Goal: Information Seeking & Learning: Find specific page/section

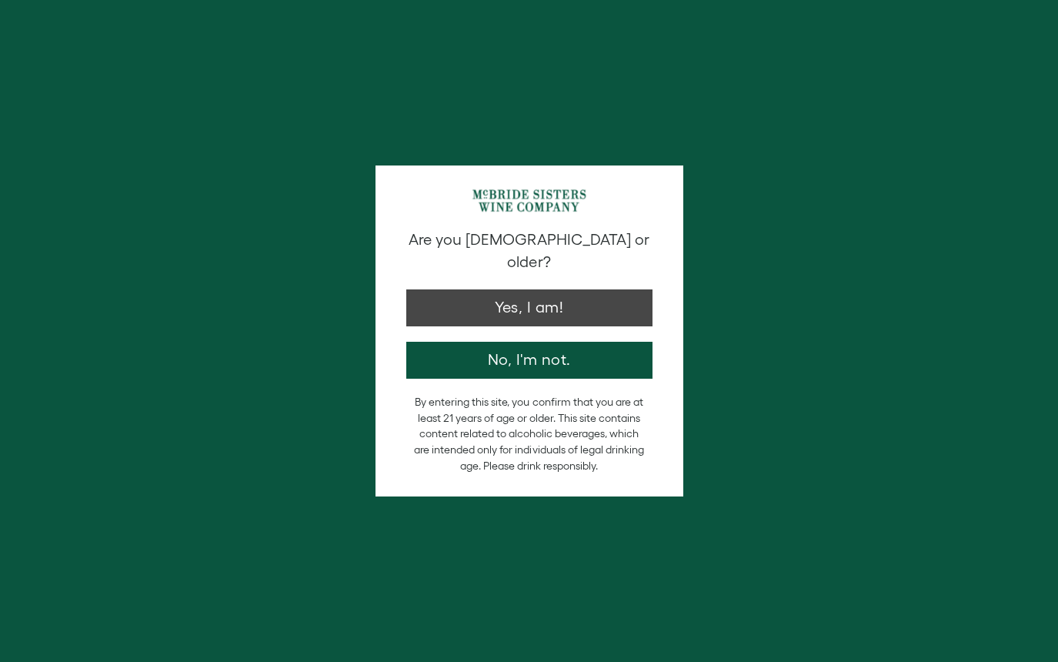
click at [549, 289] on button "Yes, I am!" at bounding box center [529, 307] width 246 height 37
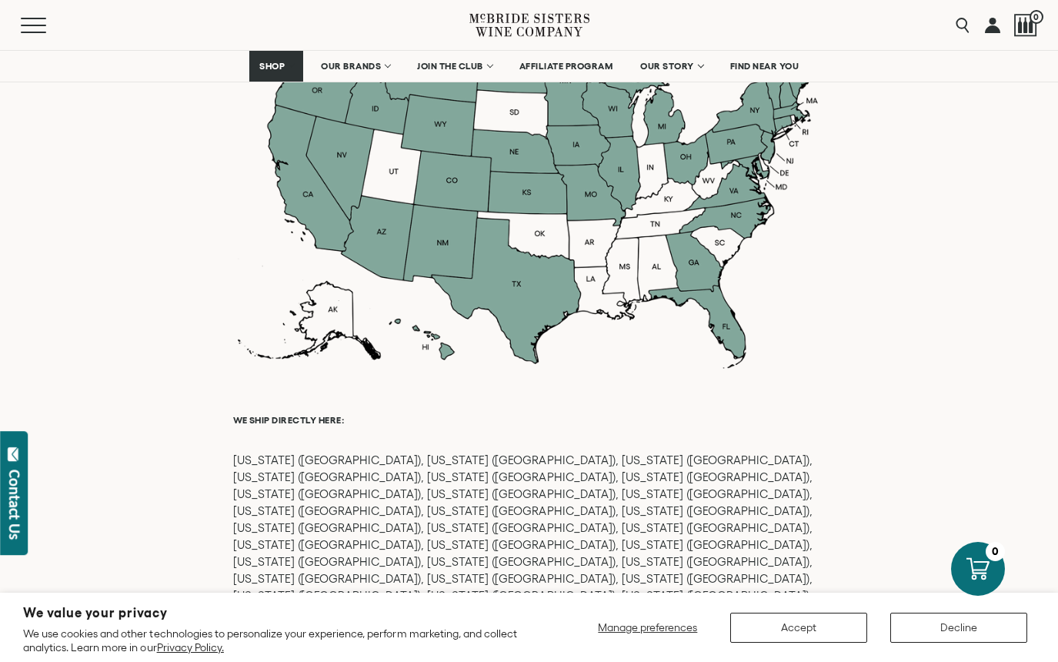
scroll to position [1368, 0]
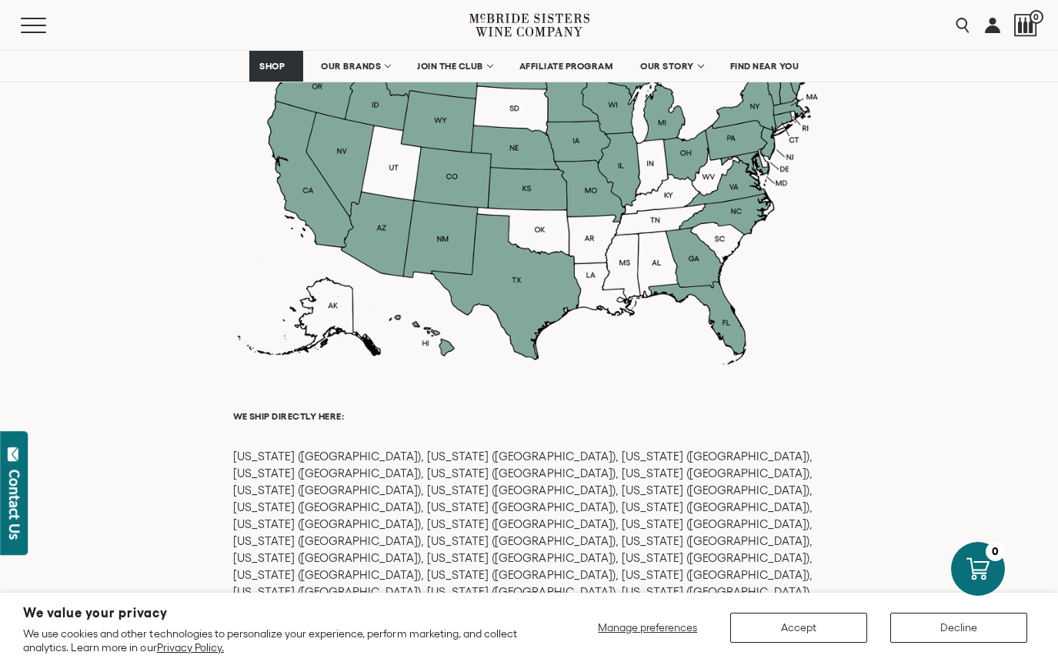
click at [940, 621] on button "Decline" at bounding box center [958, 628] width 137 height 30
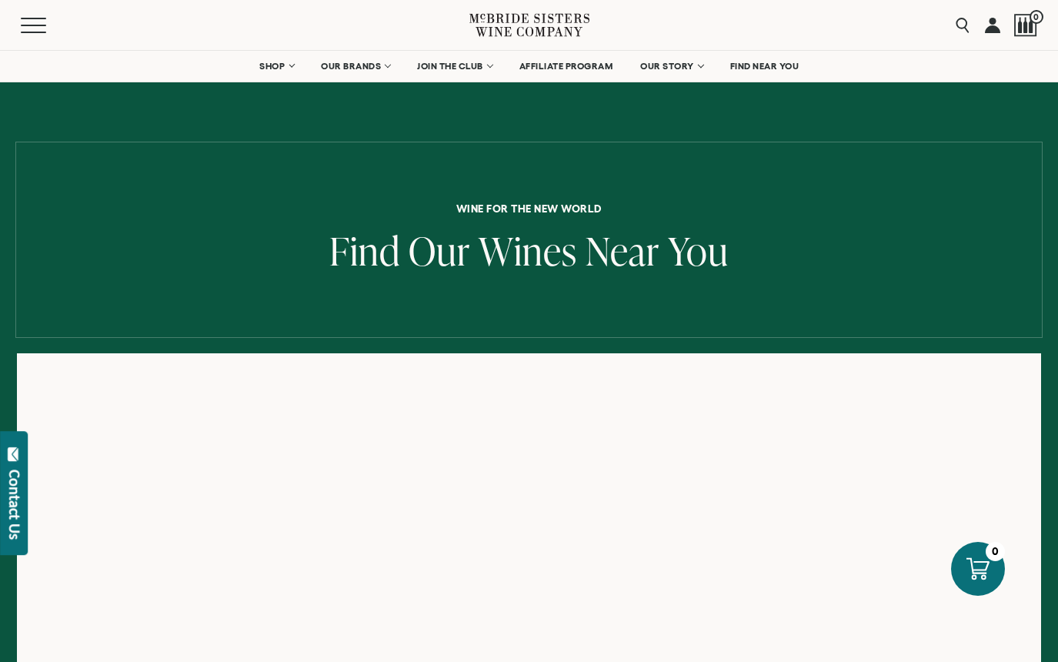
scroll to position [0, 0]
click at [757, 66] on span "FIND NEAR YOU" at bounding box center [764, 66] width 69 height 11
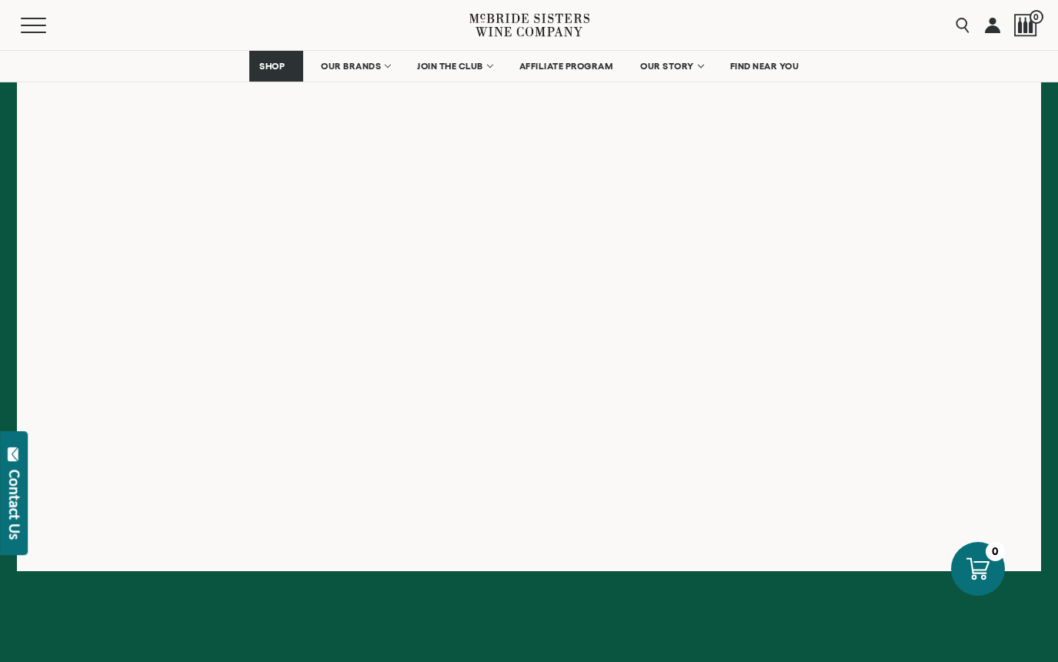
scroll to position [362, 0]
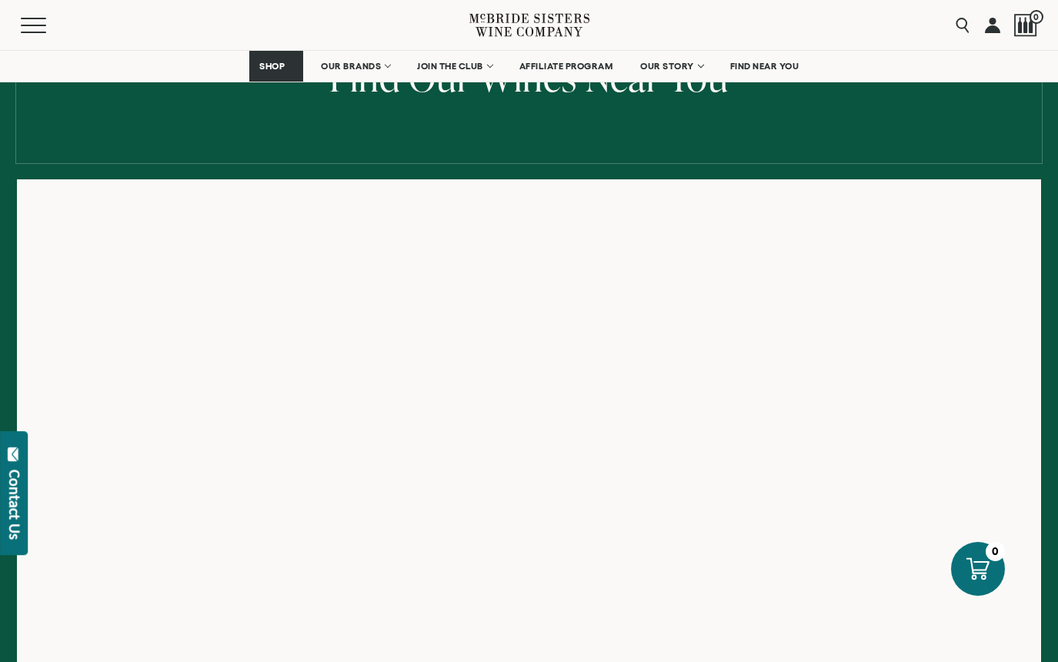
scroll to position [178, 0]
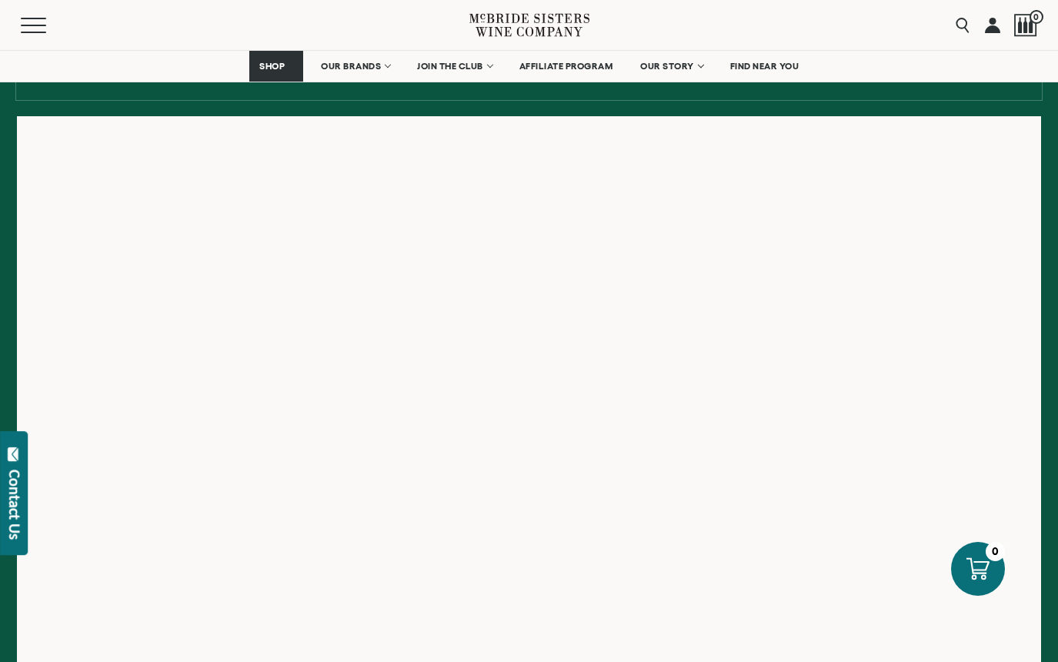
scroll to position [244, 0]
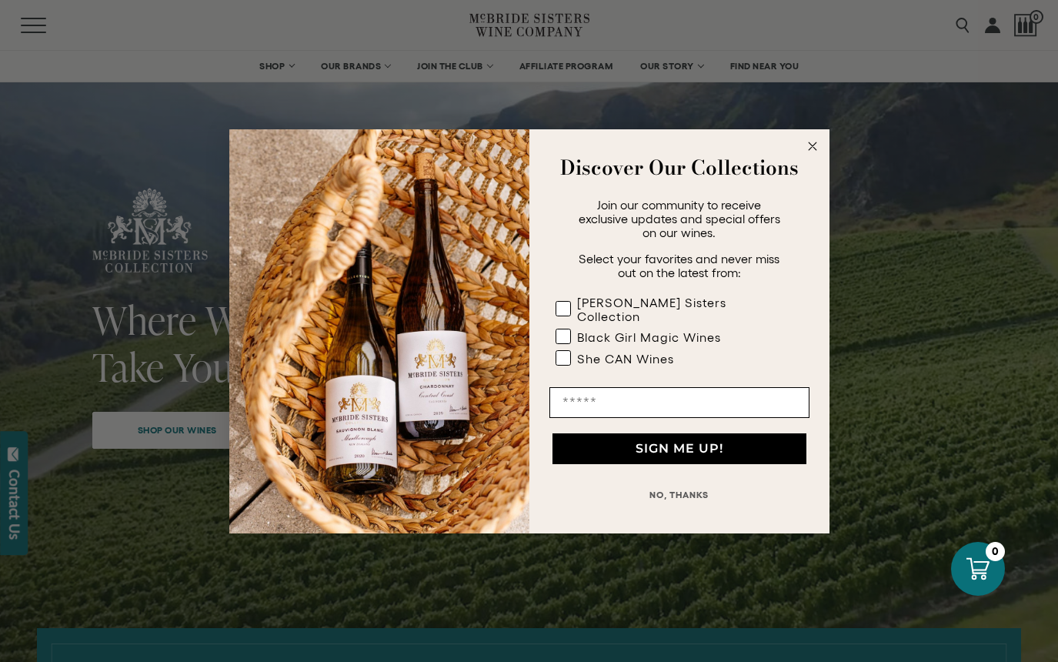
click at [813, 150] on circle "Close dialog" at bounding box center [812, 146] width 18 height 18
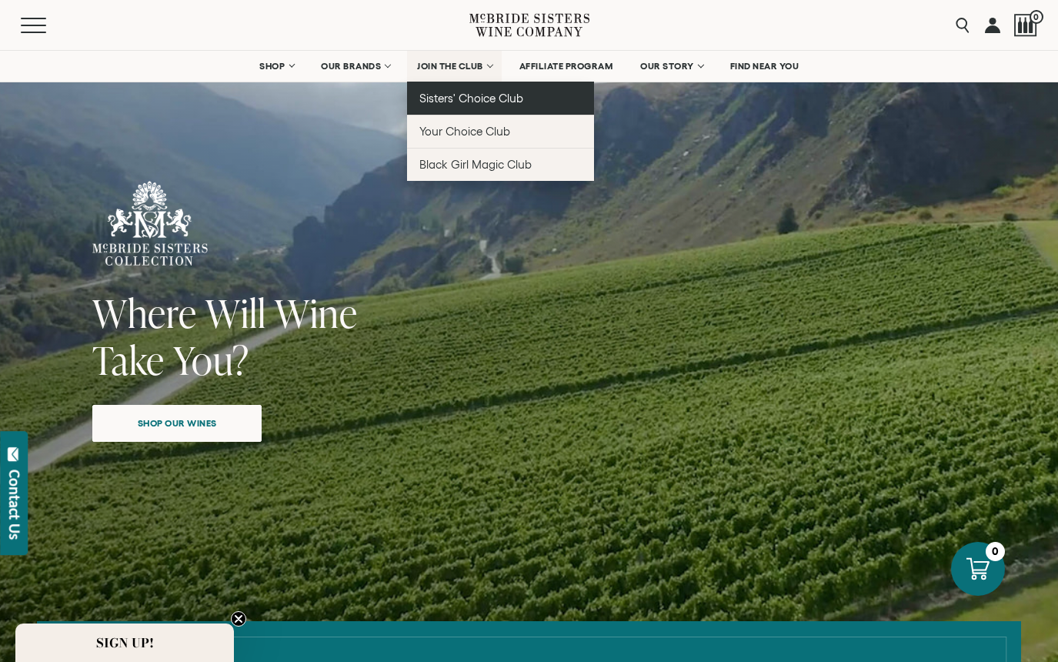
scroll to position [7, 0]
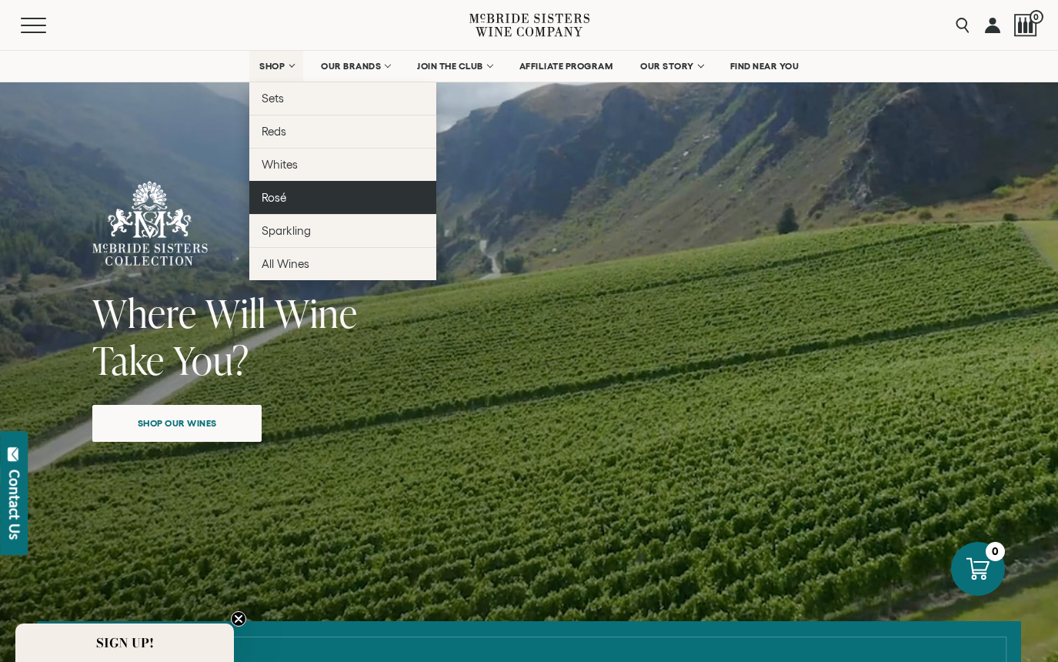
click at [276, 198] on span "Rosé" at bounding box center [274, 197] width 25 height 13
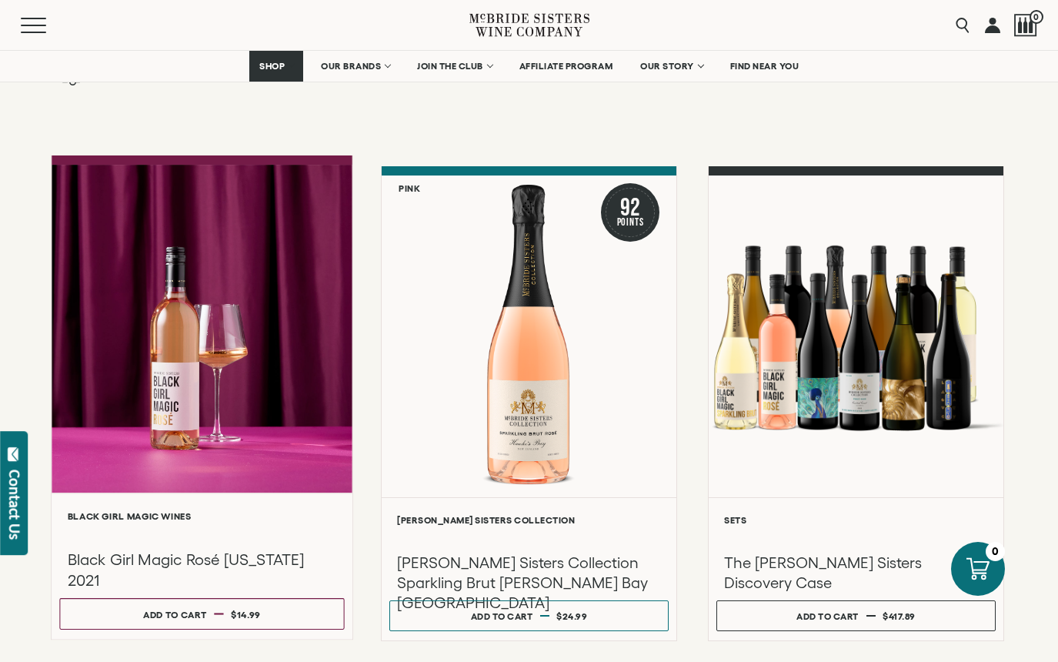
scroll to position [105, 0]
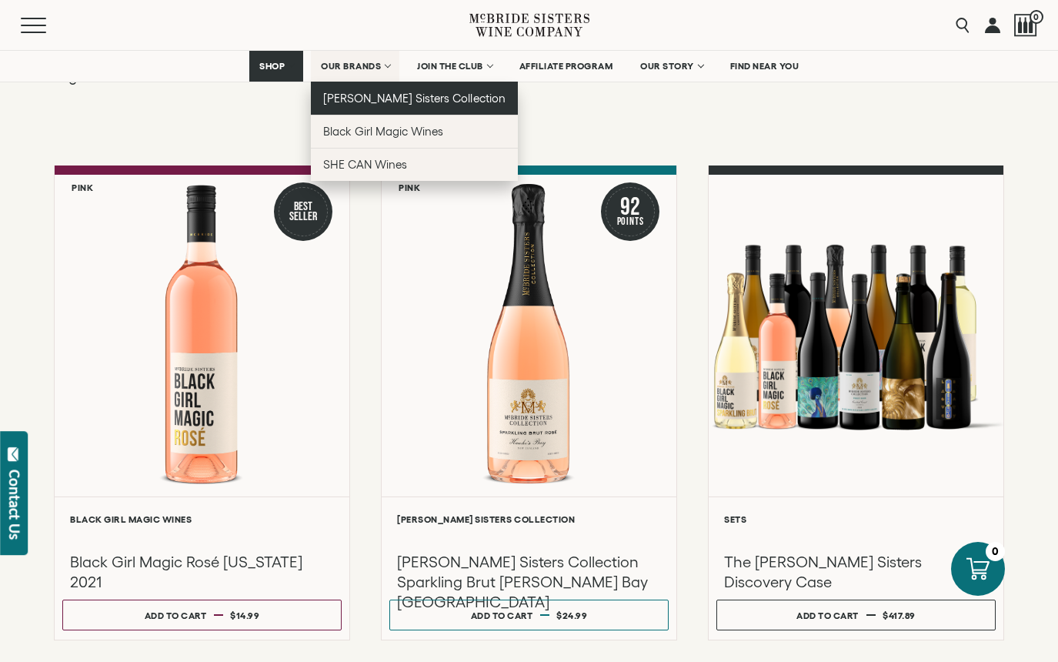
click at [352, 97] on span "[PERSON_NAME] Sisters Collection" at bounding box center [414, 98] width 182 height 13
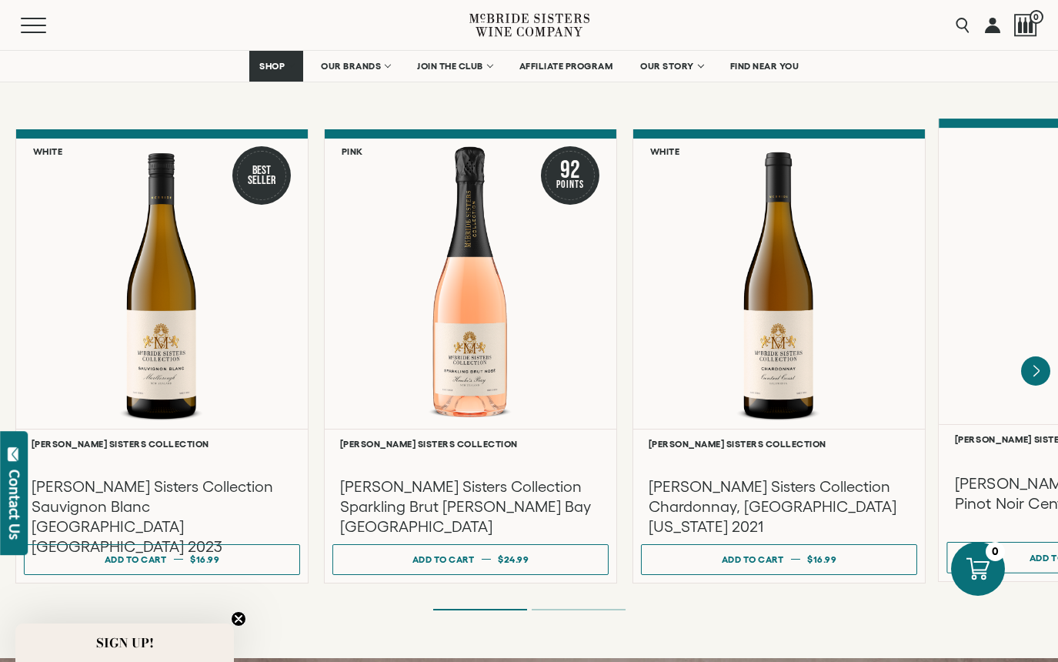
scroll to position [1265, 0]
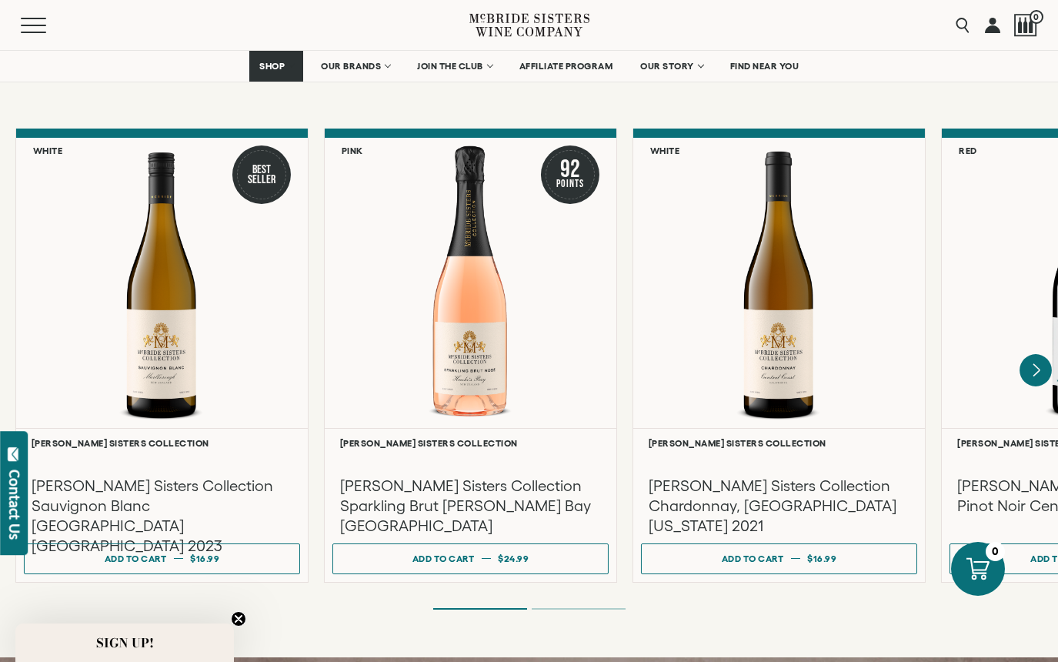
click at [1037, 364] on icon "Next" at bounding box center [1037, 370] width 6 height 12
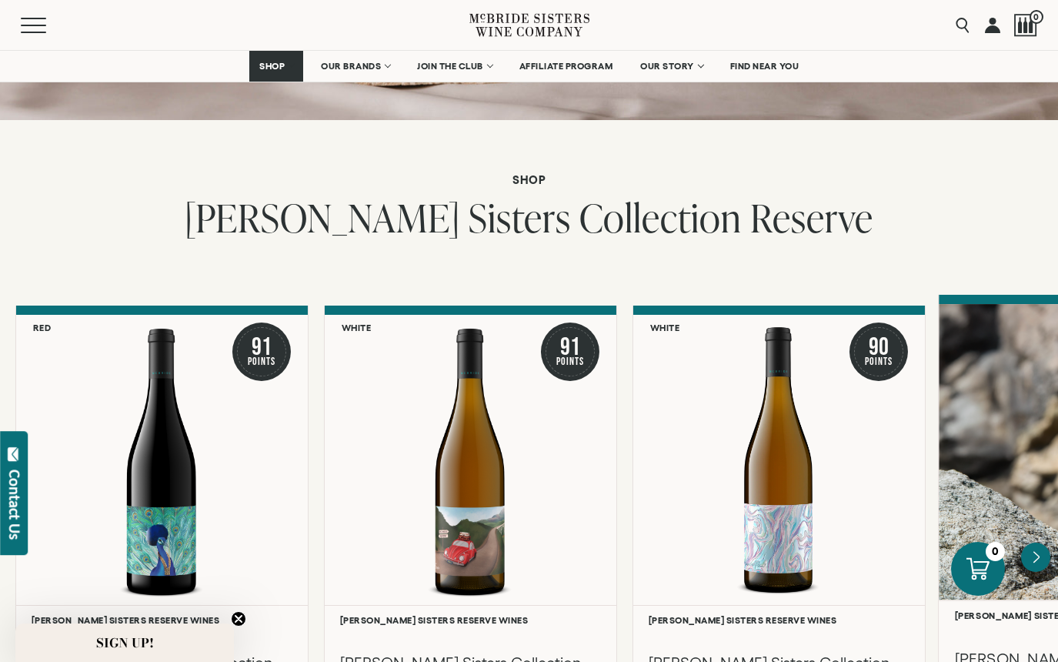
scroll to position [2357, 0]
